Goal: Task Accomplishment & Management: Manage account settings

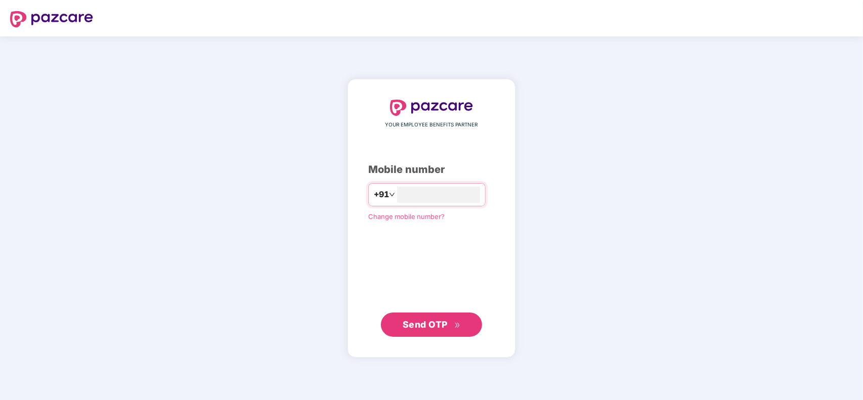
click at [451, 178] on div "YOUR EMPLOYEE BENEFITS PARTNER Mobile number +91 Change mobile number? Send OTP" at bounding box center [431, 219] width 126 height 238
click at [438, 195] on input "number" at bounding box center [438, 195] width 83 height 16
type input "**********"
click at [435, 316] on button "Send OTP" at bounding box center [431, 324] width 101 height 24
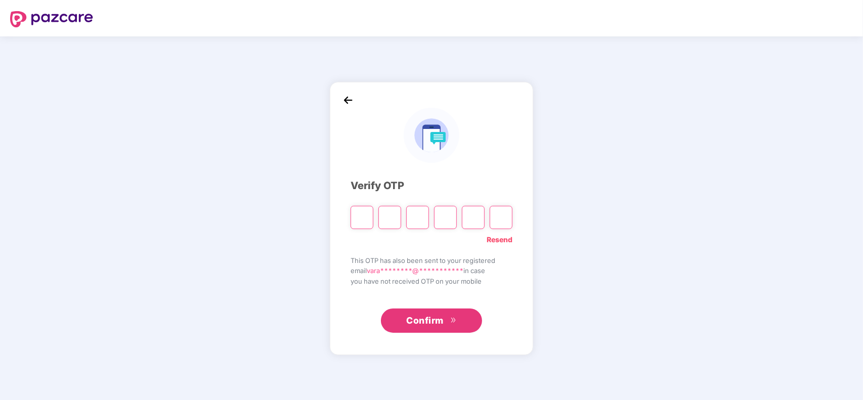
type input "*"
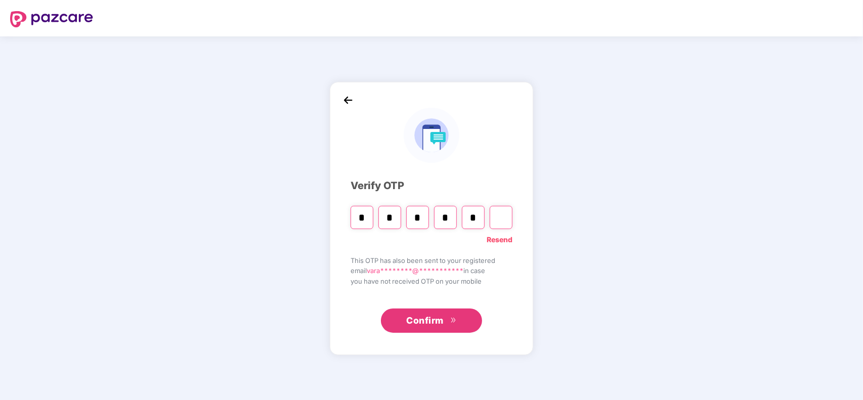
type input "*"
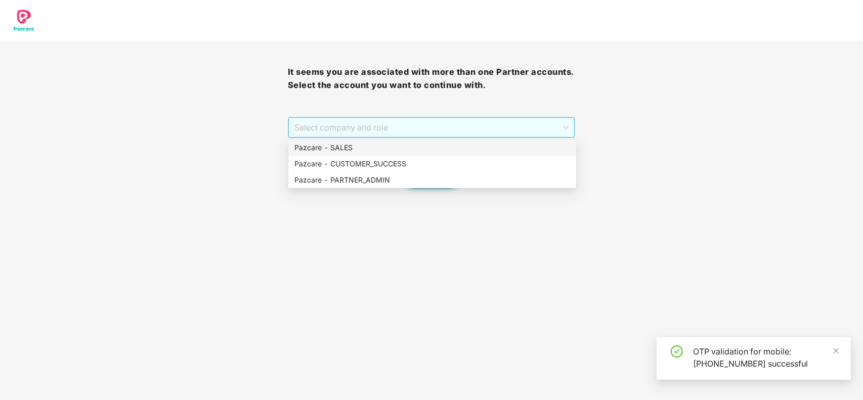
click at [505, 122] on span "Select company and role" at bounding box center [431, 127] width 275 height 19
click at [433, 172] on div "Pazcare - PARTNER_ADMIN" at bounding box center [432, 180] width 288 height 16
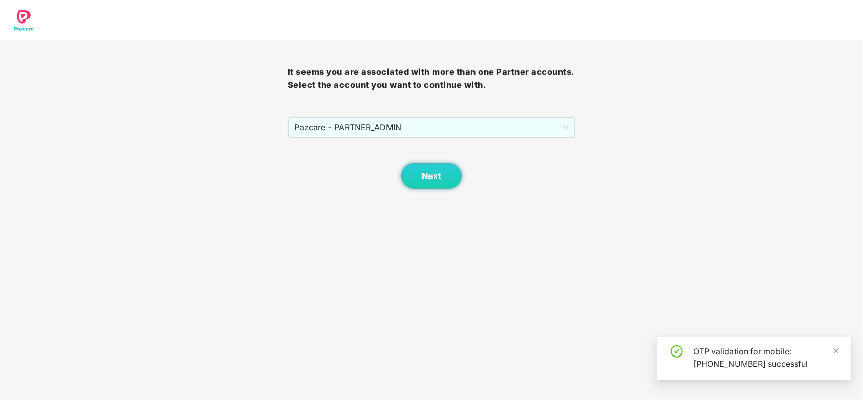
click at [405, 165] on div "Next" at bounding box center [432, 163] width 288 height 51
click at [427, 173] on span "Next" at bounding box center [431, 176] width 19 height 10
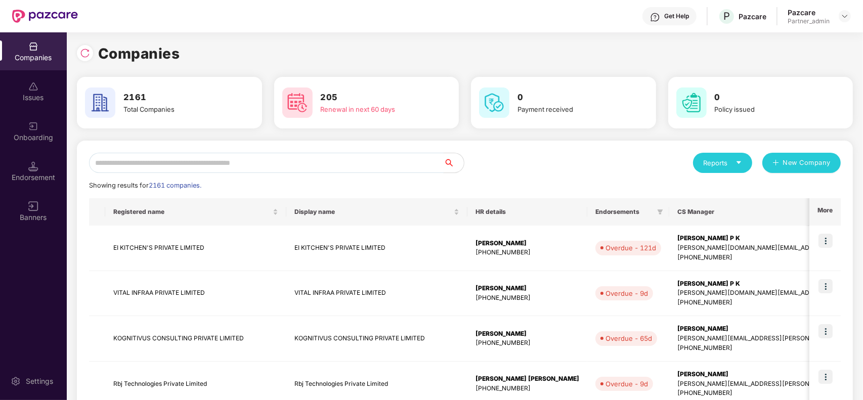
click at [198, 155] on input "text" at bounding box center [266, 163] width 355 height 20
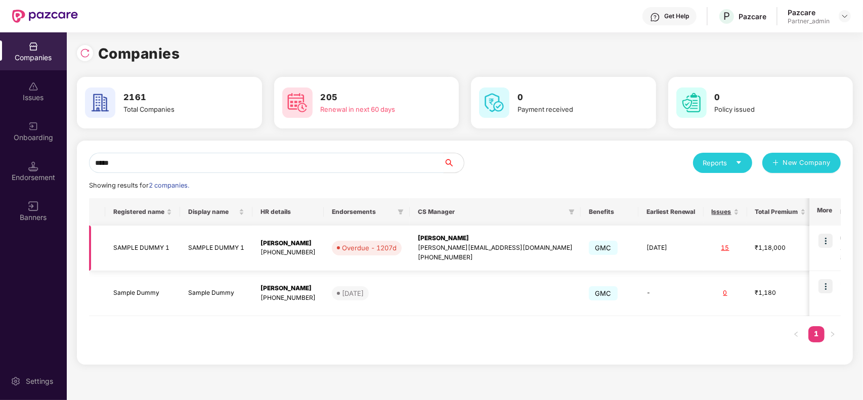
type input "*****"
click at [823, 246] on img at bounding box center [825, 241] width 14 height 14
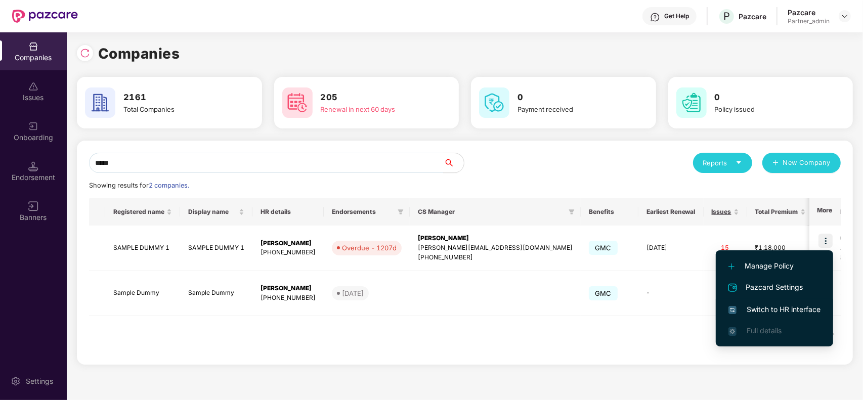
click at [775, 307] on span "Switch to HR interface" at bounding box center [774, 309] width 92 height 11
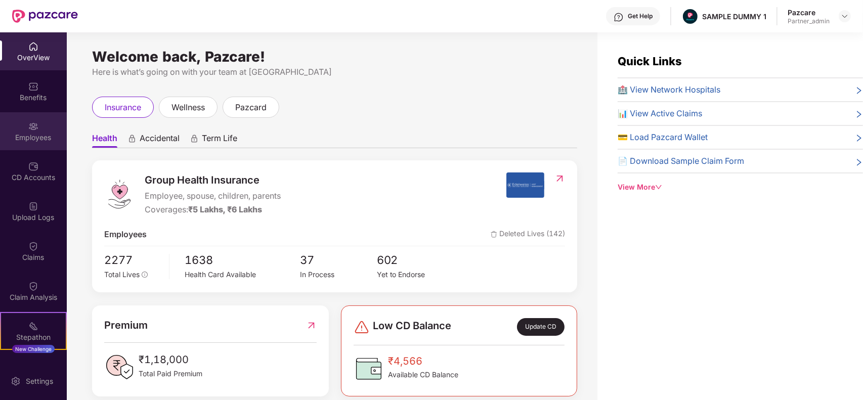
click at [31, 125] on img at bounding box center [33, 126] width 10 height 10
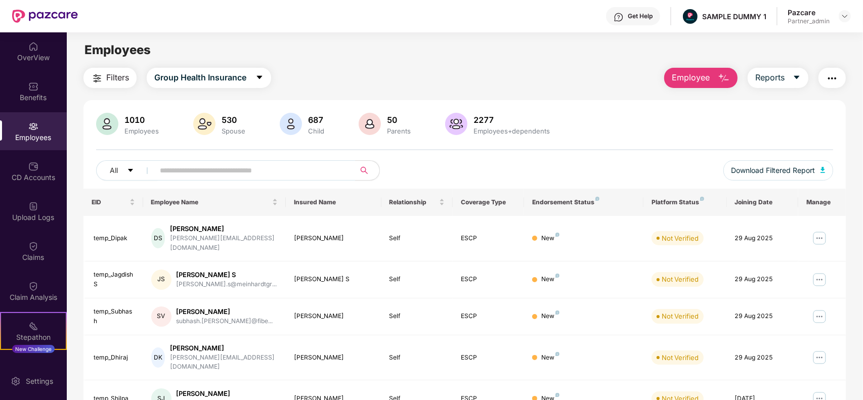
click at [239, 163] on input "text" at bounding box center [251, 170] width 182 height 15
paste input "**********"
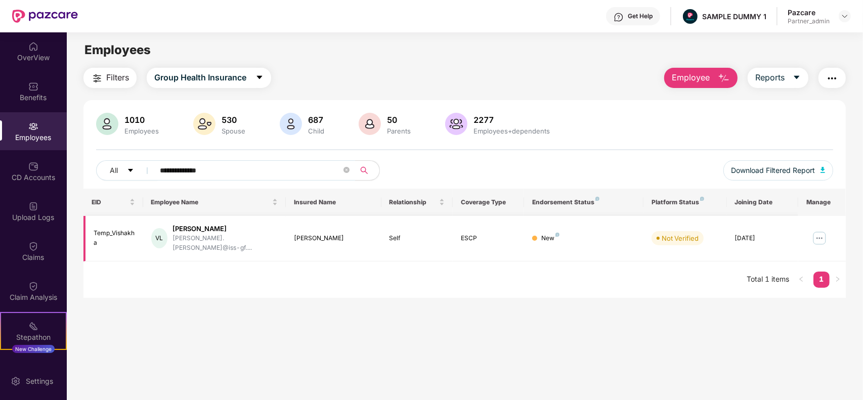
type input "**********"
click at [819, 236] on img at bounding box center [819, 238] width 16 height 16
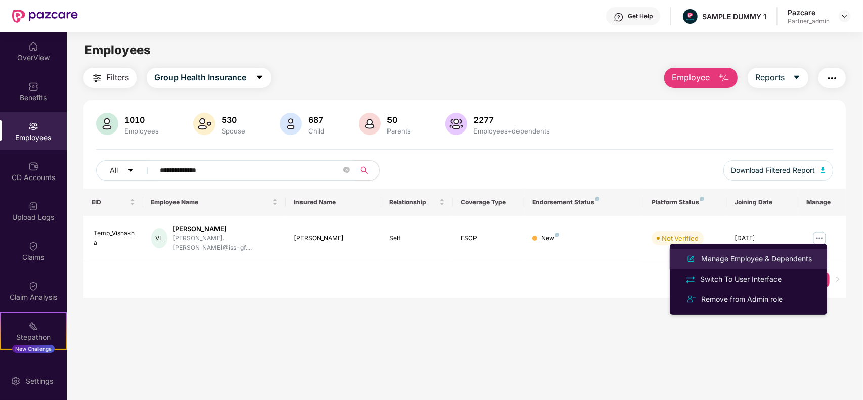
click at [753, 266] on li "Manage Employee & Dependents" at bounding box center [748, 259] width 157 height 20
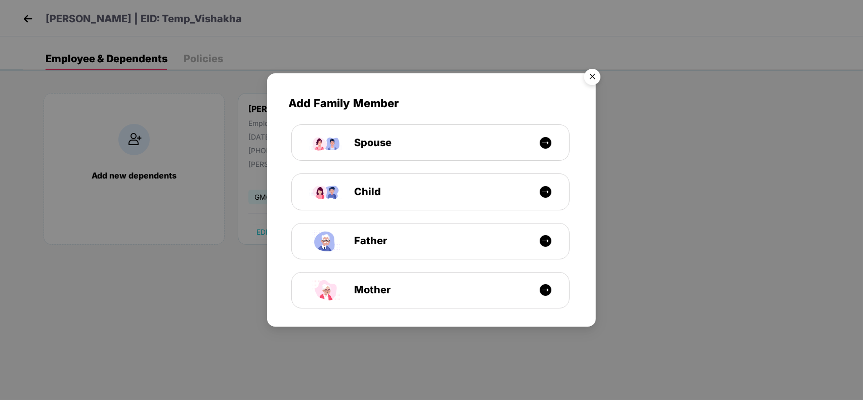
click at [599, 74] on img "Close" at bounding box center [592, 78] width 28 height 28
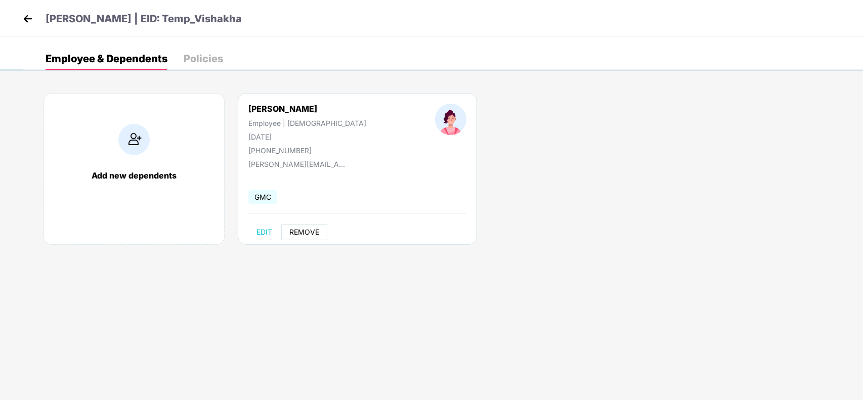
click at [301, 231] on span "REMOVE" at bounding box center [304, 232] width 30 height 8
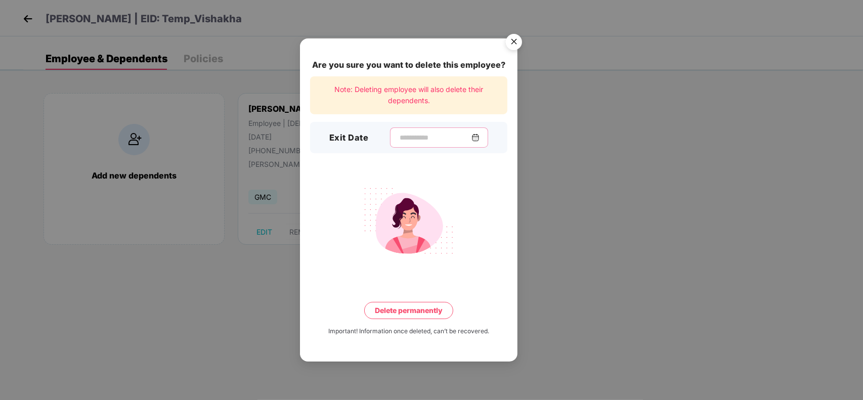
click at [415, 143] on input at bounding box center [435, 138] width 73 height 11
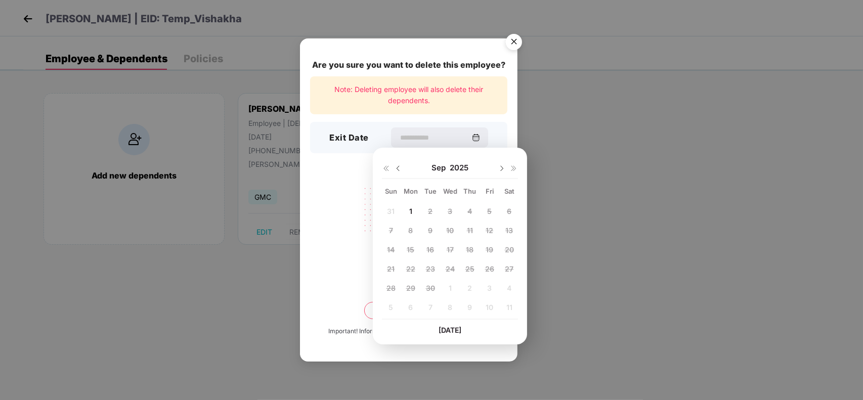
click at [501, 169] on img at bounding box center [502, 168] width 8 height 8
click at [394, 168] on img at bounding box center [398, 168] width 8 height 8
click at [408, 208] on div "1" at bounding box center [410, 210] width 15 height 15
type input "**********"
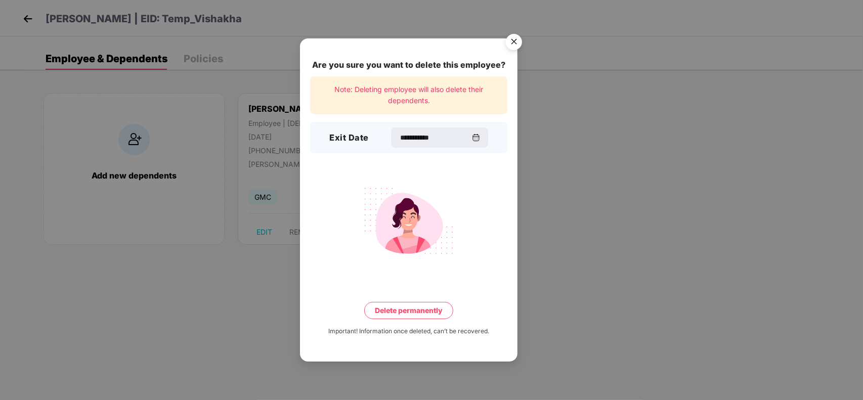
click at [443, 306] on button "Delete permanently" at bounding box center [408, 310] width 89 height 17
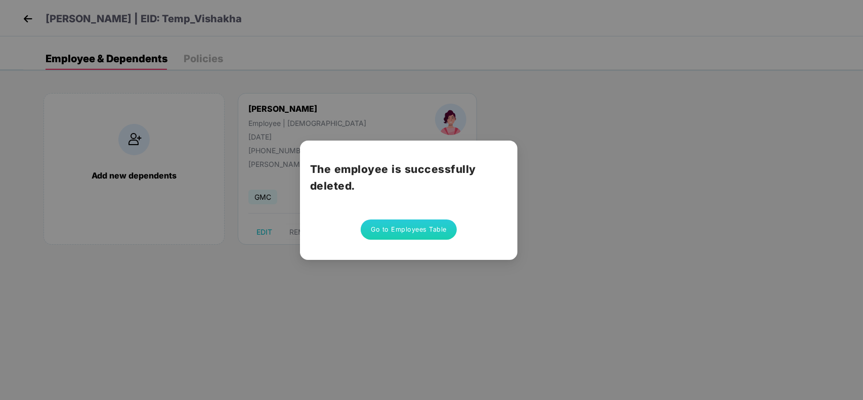
click at [409, 230] on button "Go to Employees Table" at bounding box center [409, 230] width 96 height 20
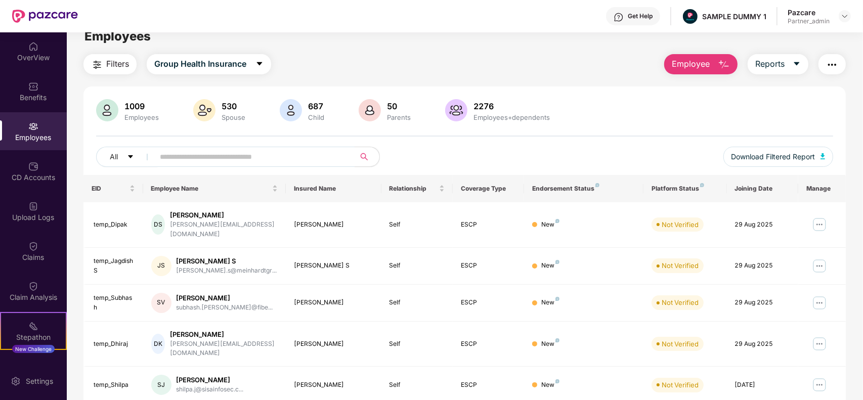
scroll to position [12, 0]
